Goal: Find specific page/section: Find specific page/section

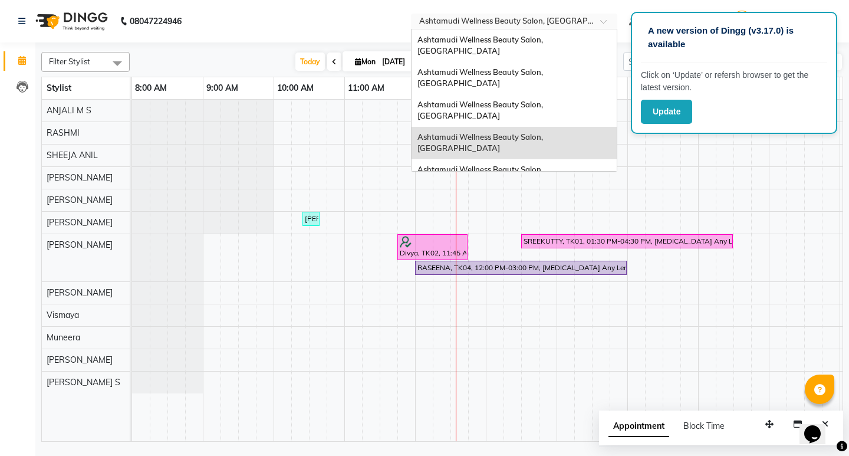
click at [588, 22] on input "text" at bounding box center [502, 23] width 171 height 12
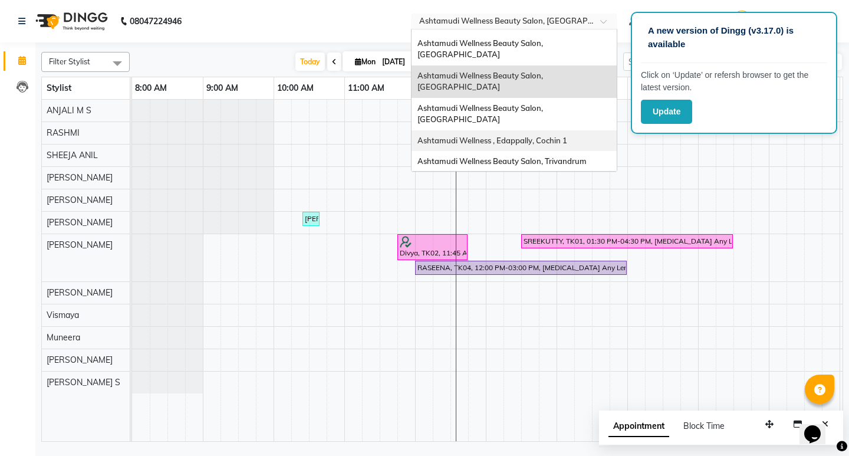
scroll to position [118, 0]
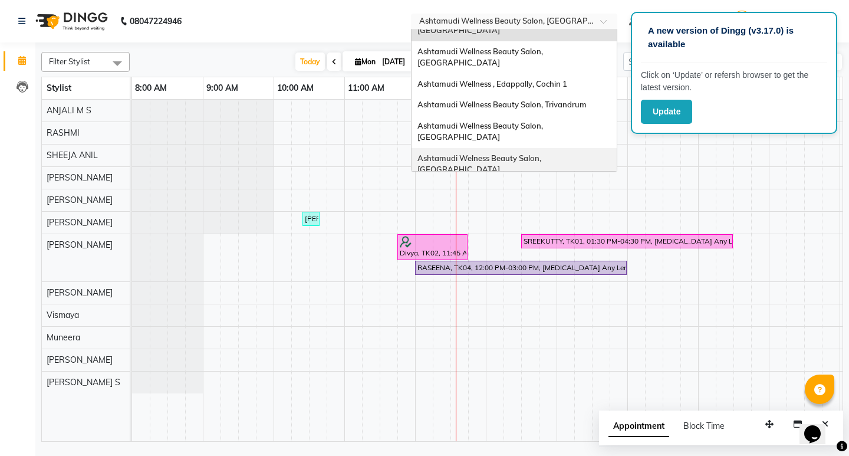
click at [592, 148] on div "Ashtamudi Welness Beauty Salon, [GEOGRAPHIC_DATA]" at bounding box center [513, 164] width 205 height 32
